Goal: Transaction & Acquisition: Purchase product/service

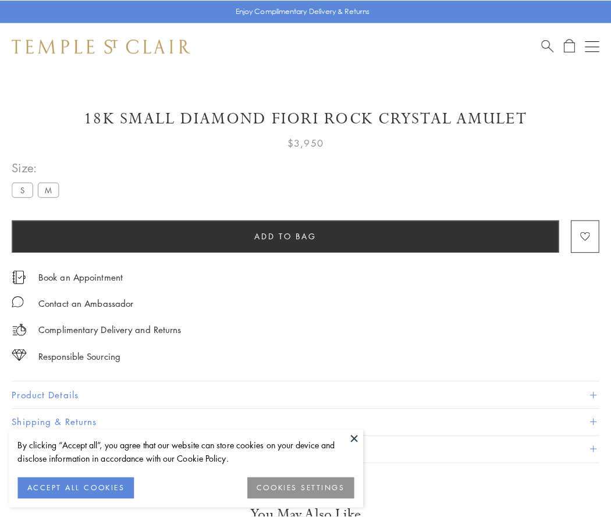
scroll to position [69, 0]
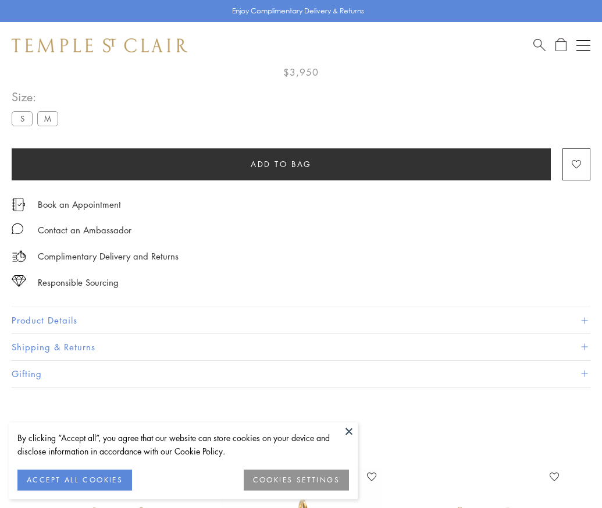
click at [281, 163] on span "Add to bag" at bounding box center [281, 164] width 61 height 13
